Goal: Check status: Check status

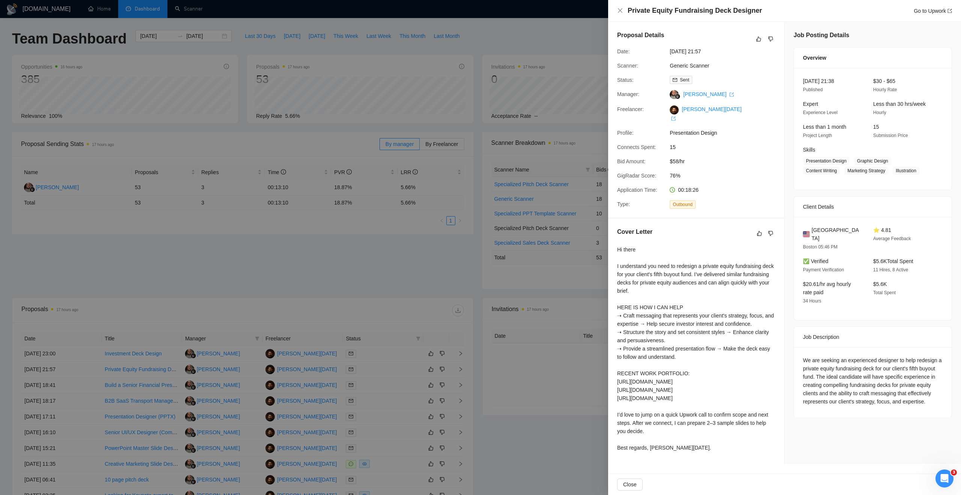
click at [235, 279] on div at bounding box center [480, 247] width 961 height 495
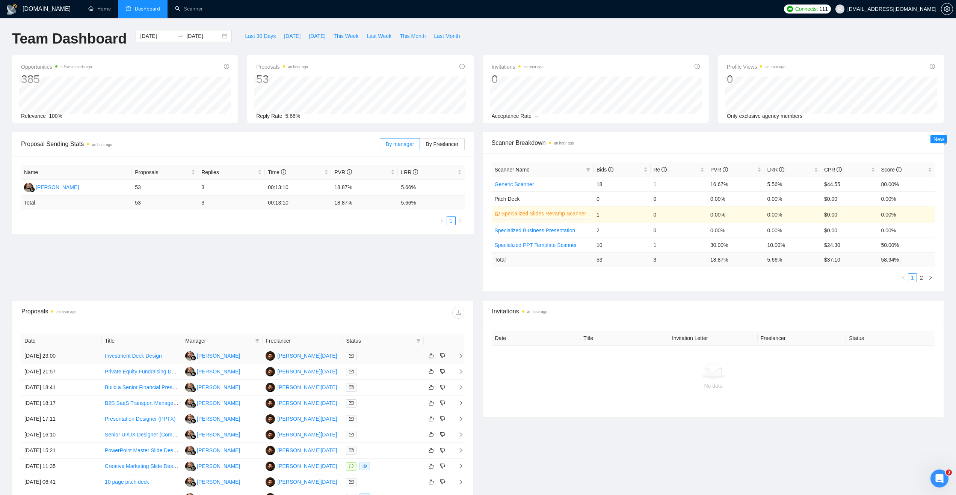
click at [463, 353] on icon "right" at bounding box center [460, 355] width 5 height 5
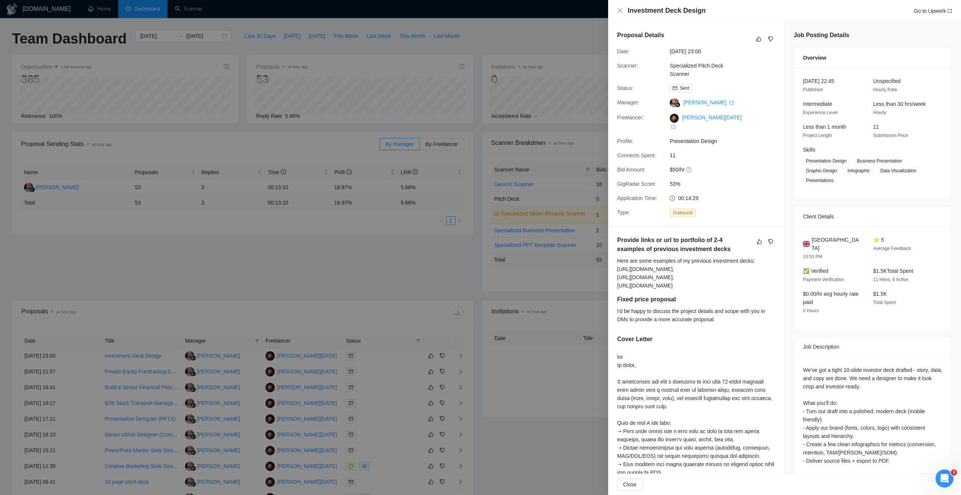
click at [381, 314] on div at bounding box center [480, 247] width 961 height 495
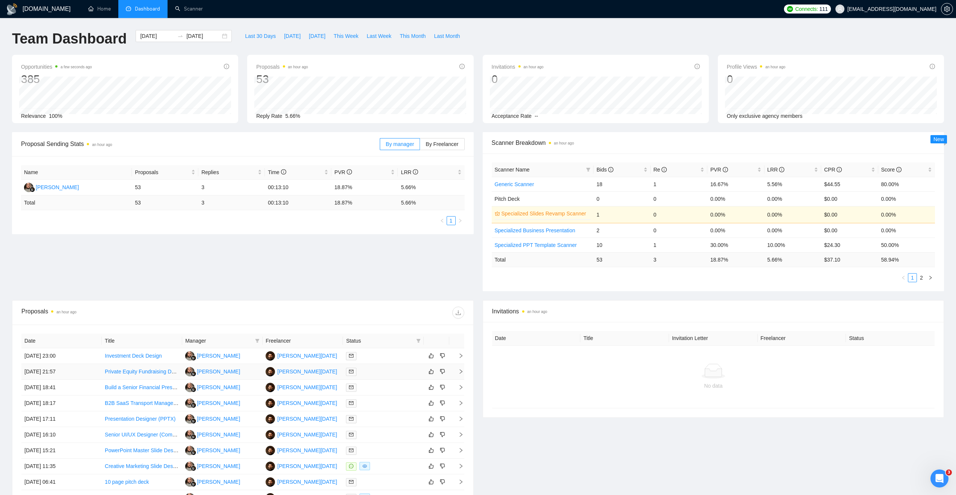
click at [460, 371] on icon "right" at bounding box center [460, 371] width 5 height 5
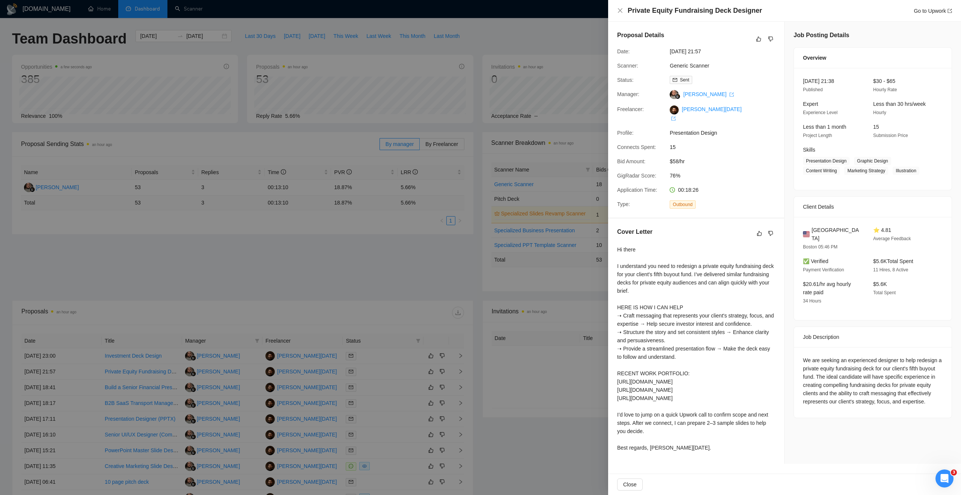
click at [365, 298] on div at bounding box center [480, 247] width 961 height 495
